Goal: Information Seeking & Learning: Check status

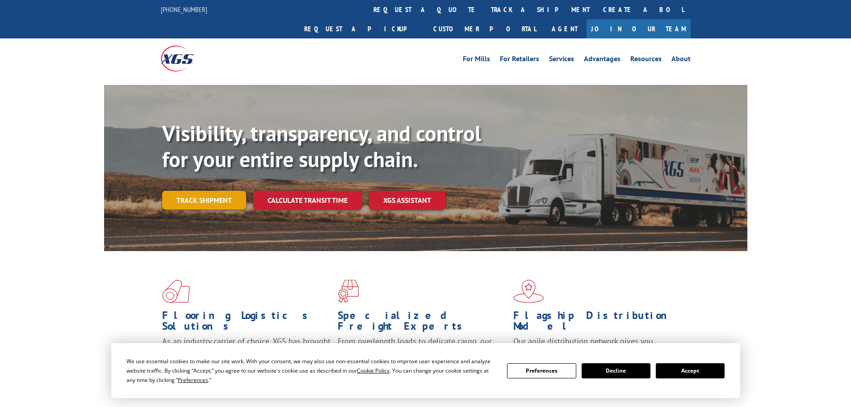
click at [227, 191] on link "Track shipment" at bounding box center [204, 200] width 84 height 19
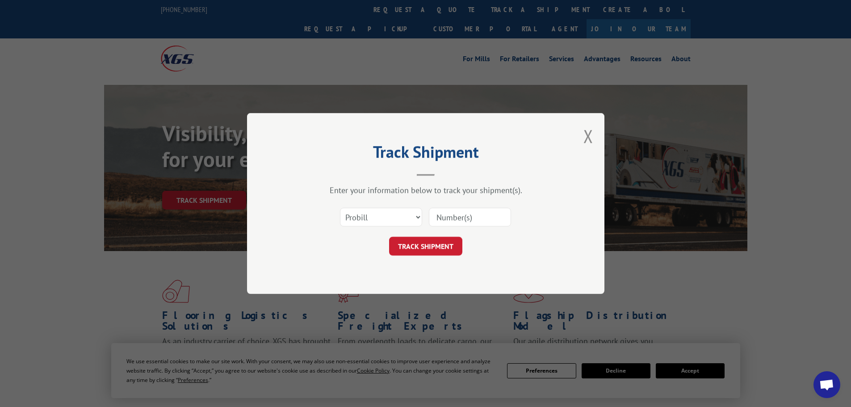
click at [448, 220] on input at bounding box center [470, 217] width 82 height 19
paste input "15472328"
type input "15472328"
click at [441, 245] on button "TRACK SHIPMENT" at bounding box center [425, 246] width 73 height 19
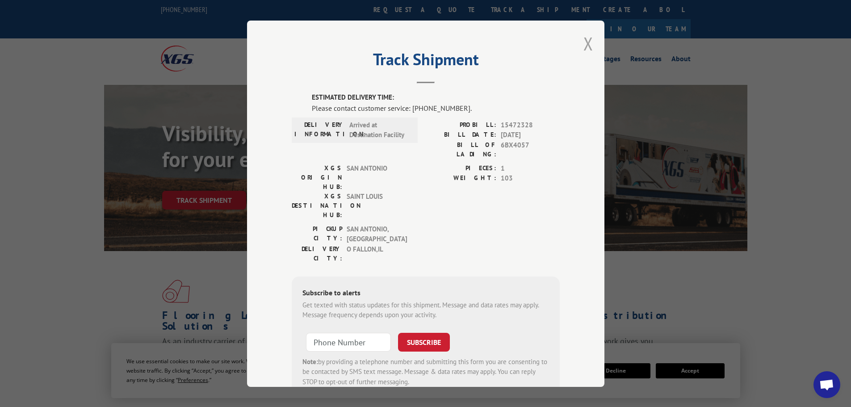
click at [584, 43] on button "Close modal" at bounding box center [589, 44] width 10 height 24
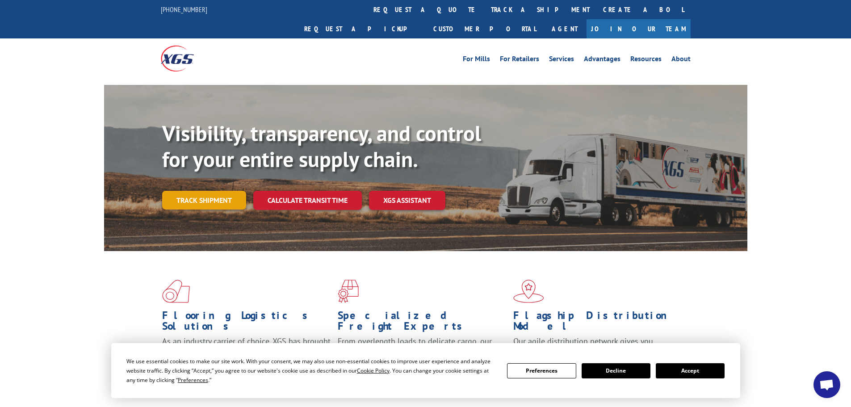
click at [182, 191] on link "Track shipment" at bounding box center [204, 200] width 84 height 19
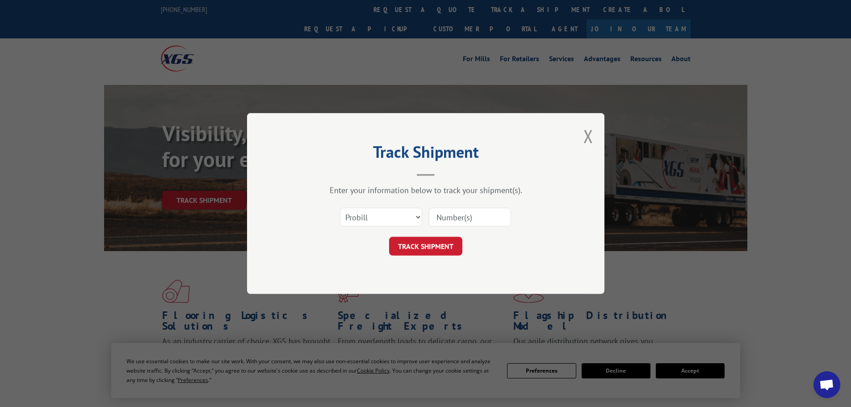
click at [447, 207] on div at bounding box center [470, 217] width 82 height 21
click at [446, 212] on input at bounding box center [470, 217] width 82 height 19
paste input "15472328"
type input "15472328"
click at [406, 249] on button "TRACK SHIPMENT" at bounding box center [425, 246] width 73 height 19
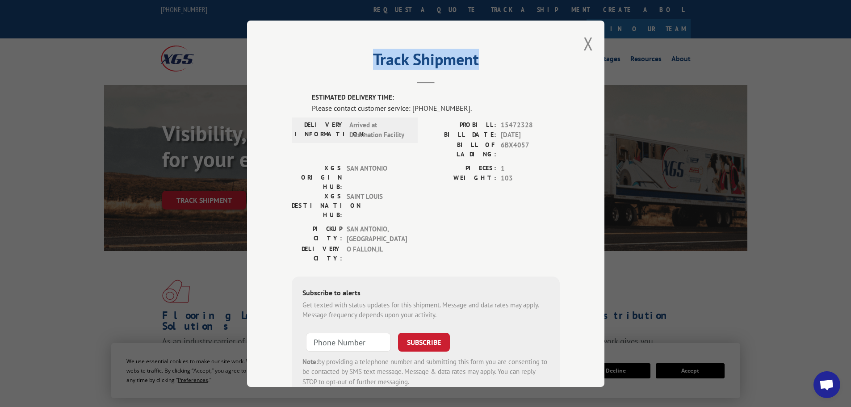
drag, startPoint x: 365, startPoint y: 57, endPoint x: 495, endPoint y: 63, distance: 129.7
click at [495, 63] on h2 "Track Shipment" at bounding box center [426, 61] width 268 height 17
click at [501, 126] on span "15472328" at bounding box center [530, 125] width 59 height 10
